Goal: Information Seeking & Learning: Learn about a topic

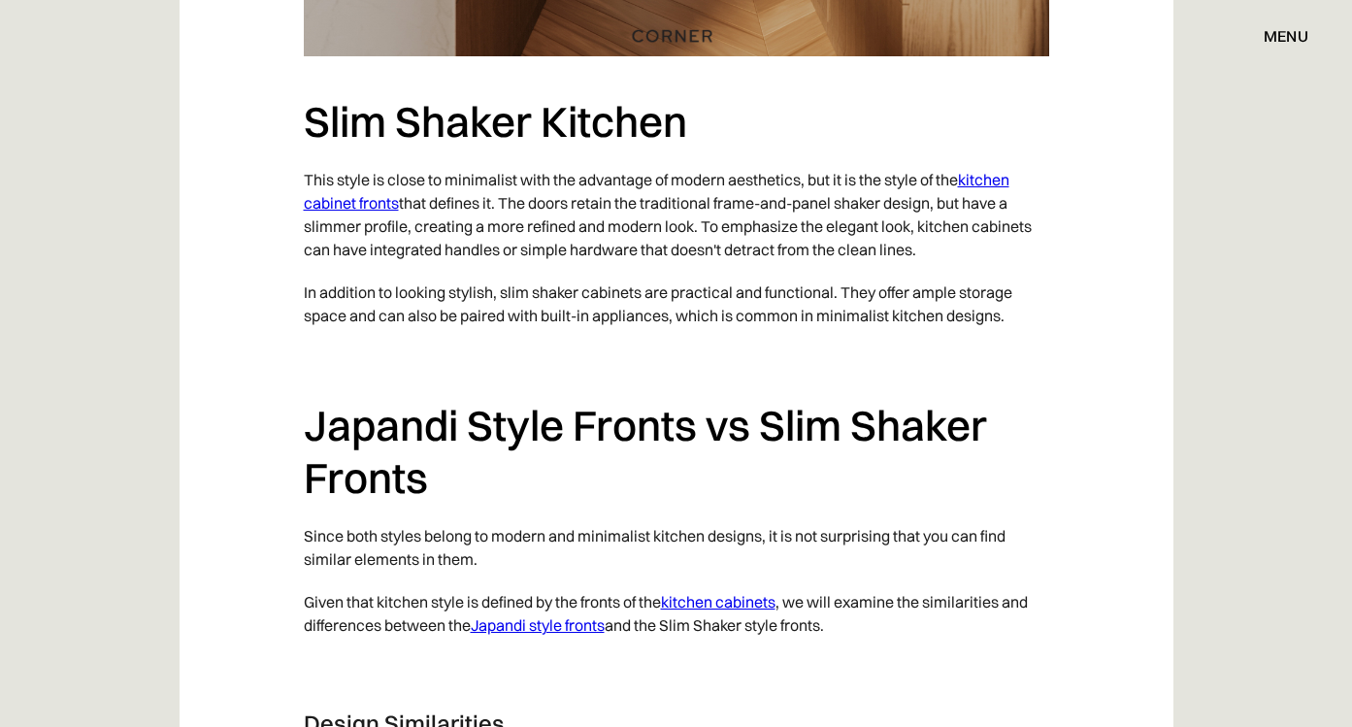
scroll to position [3147, 0]
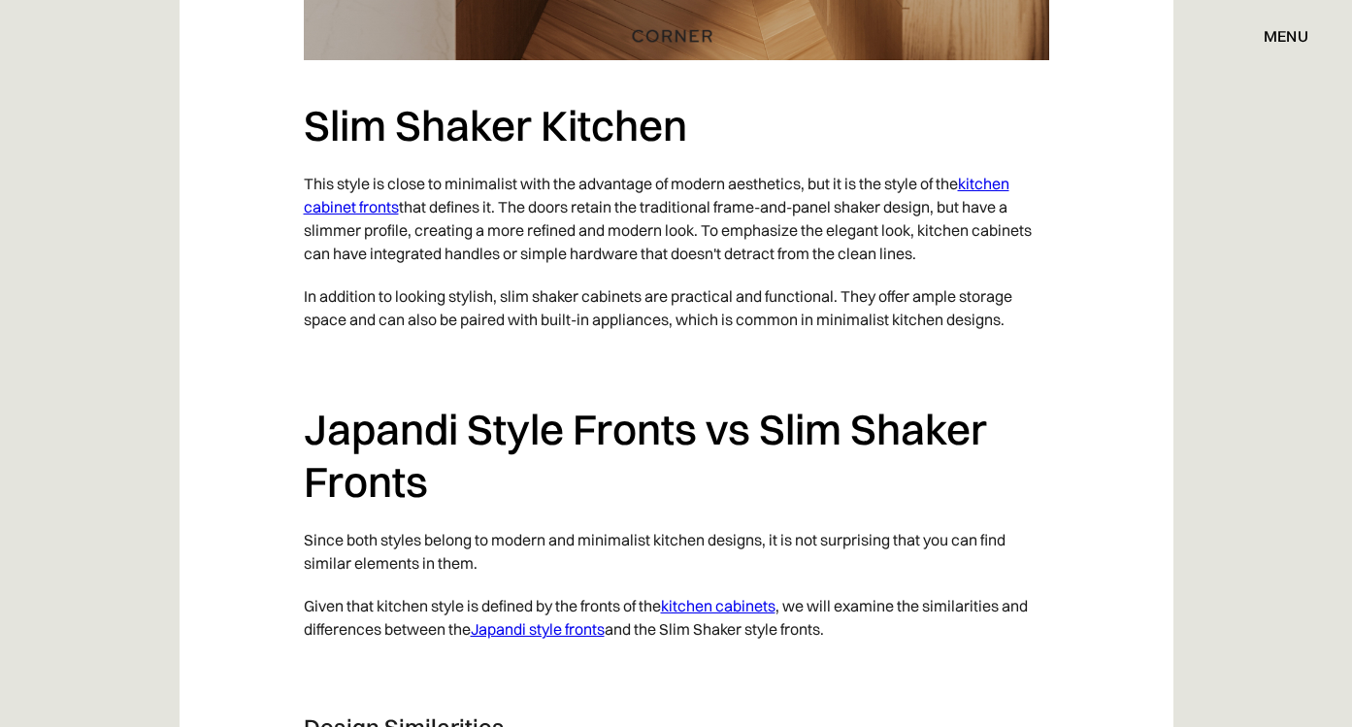
click at [992, 182] on link "kitchen cabinet fronts" at bounding box center [657, 195] width 706 height 43
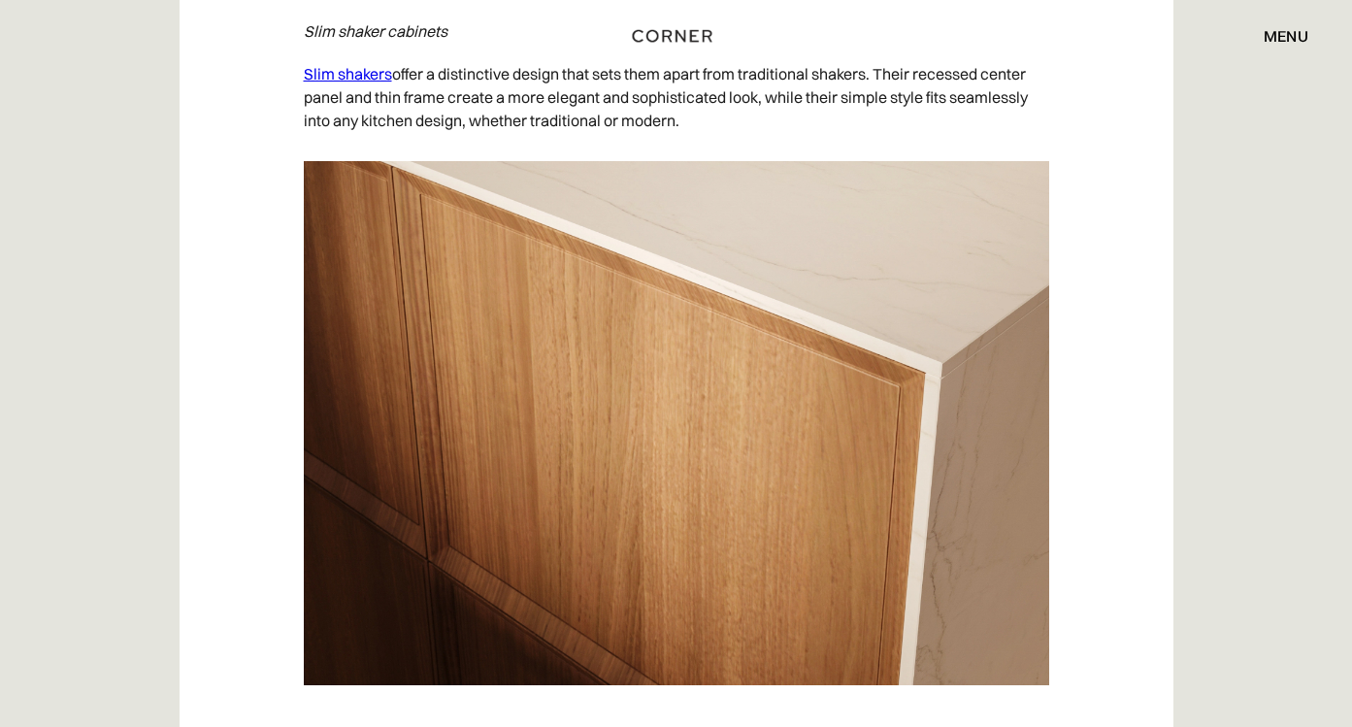
scroll to position [8657, 0]
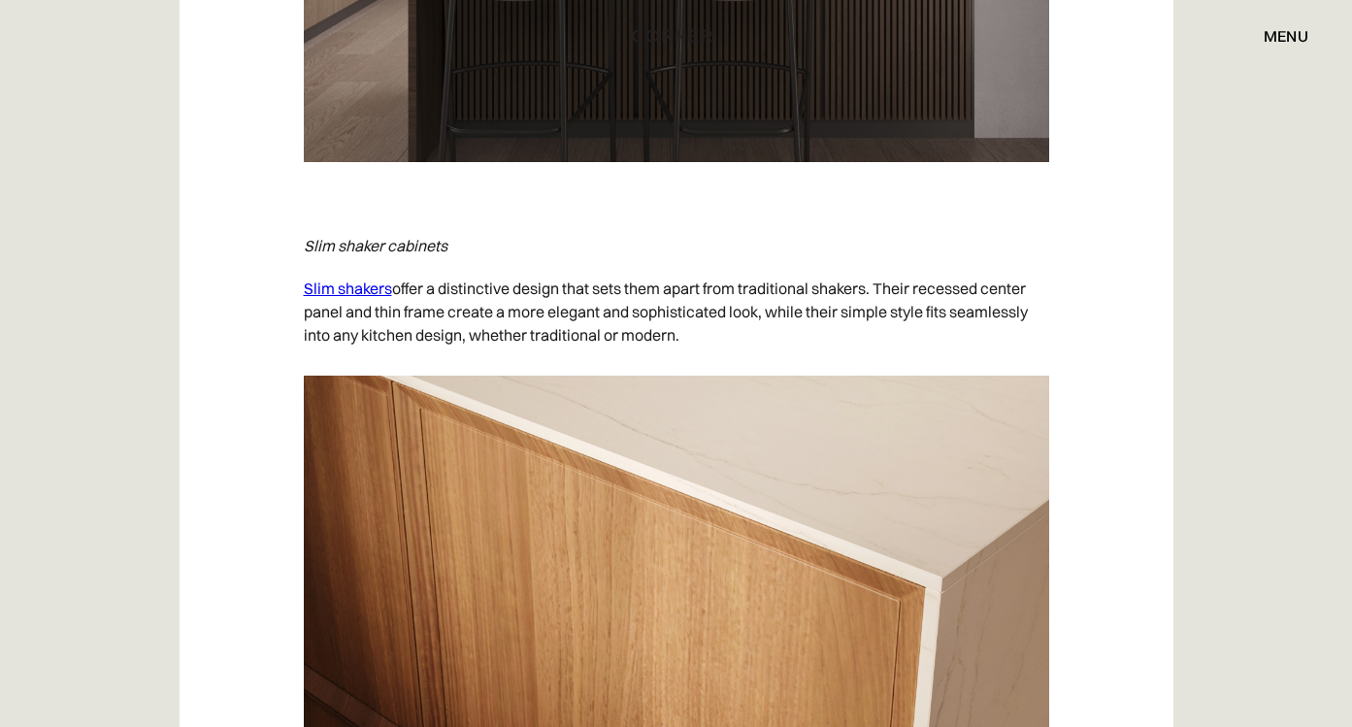
click at [348, 292] on link "Slim shakers" at bounding box center [348, 288] width 88 height 19
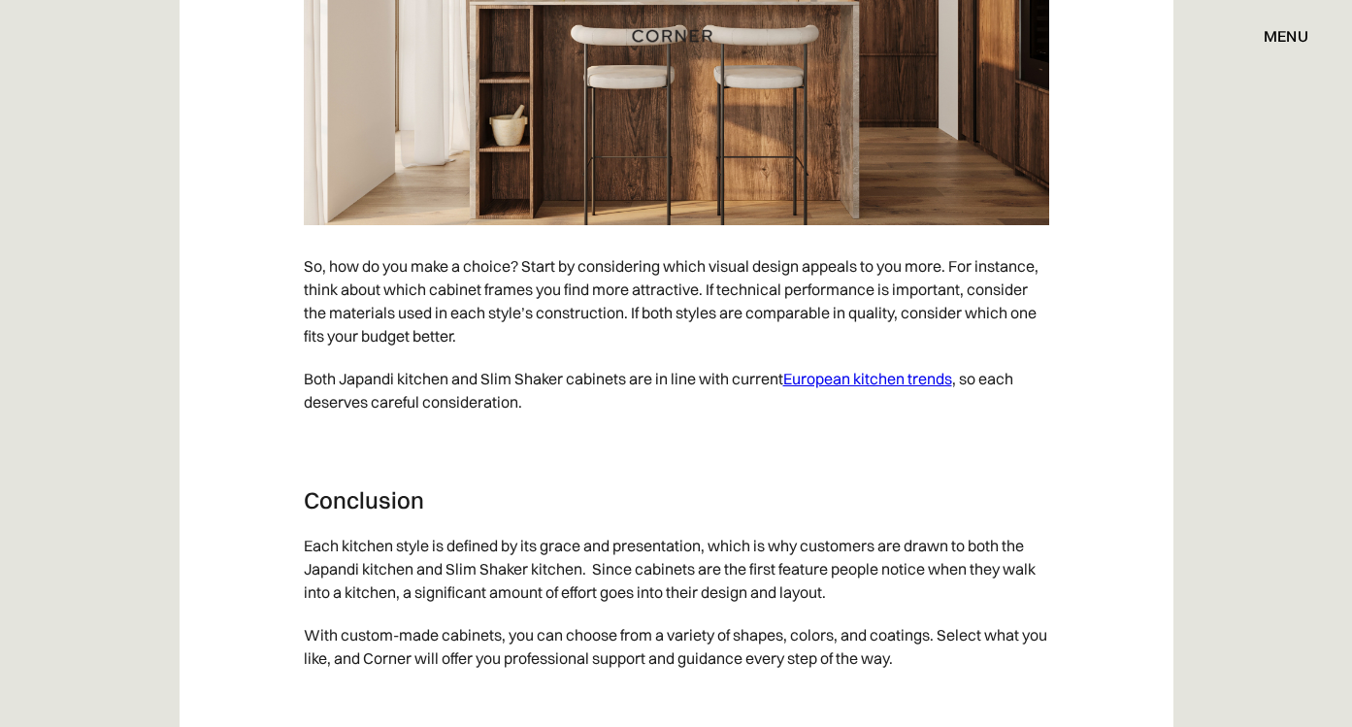
scroll to position [9726, 0]
click at [863, 375] on link "European kitchen trends" at bounding box center [867, 377] width 169 height 19
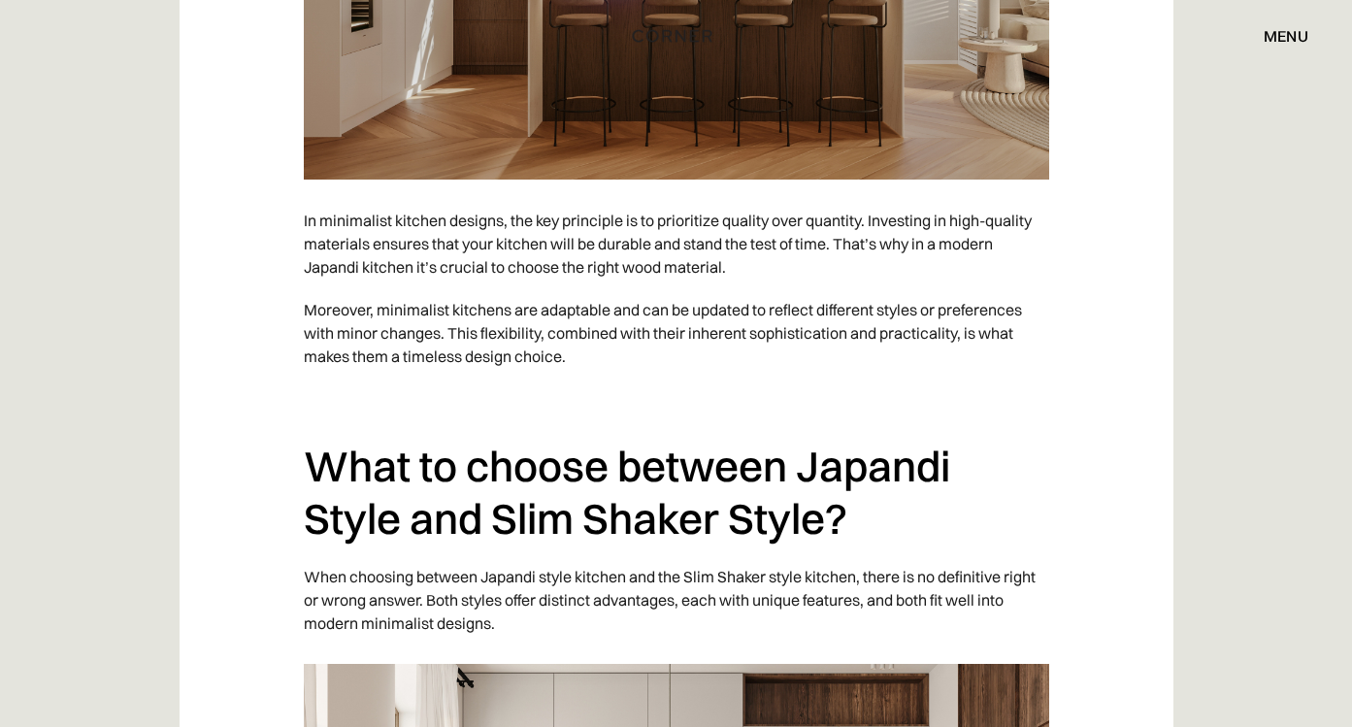
scroll to position [8757, 0]
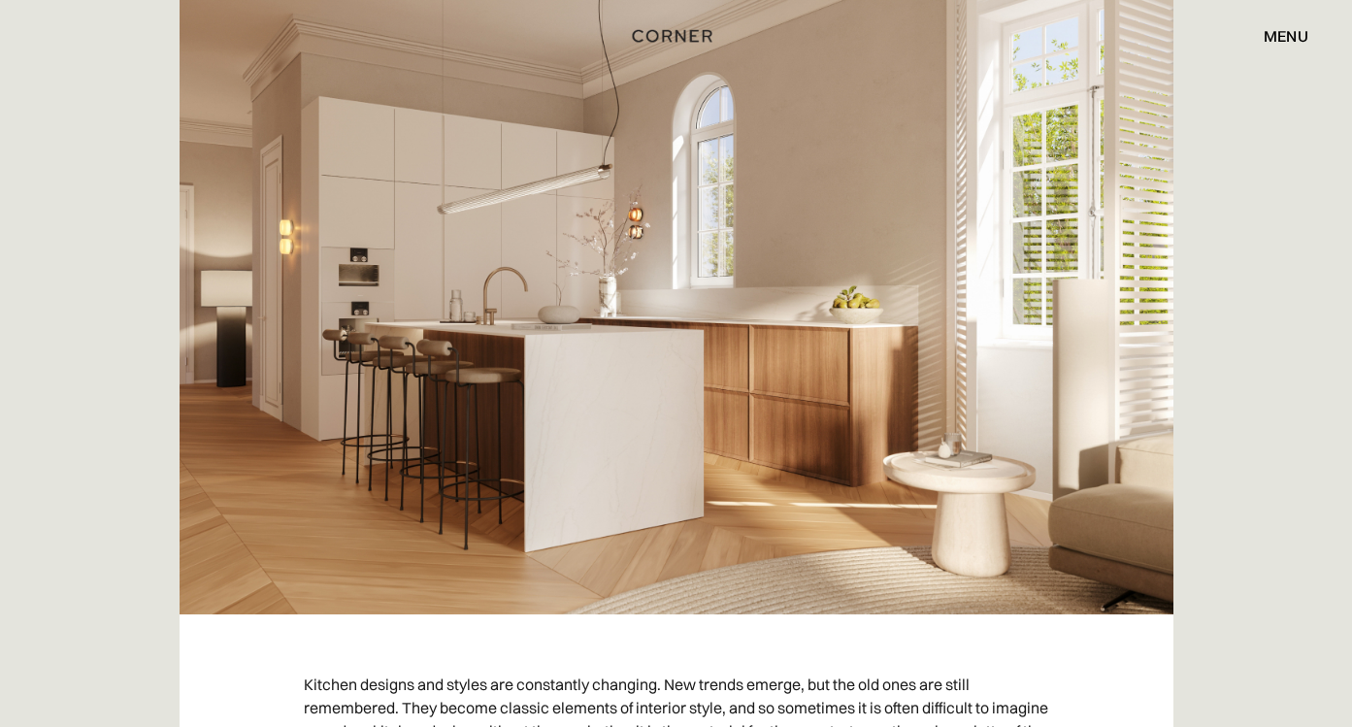
scroll to position [578, 0]
